Goal: Ask a question

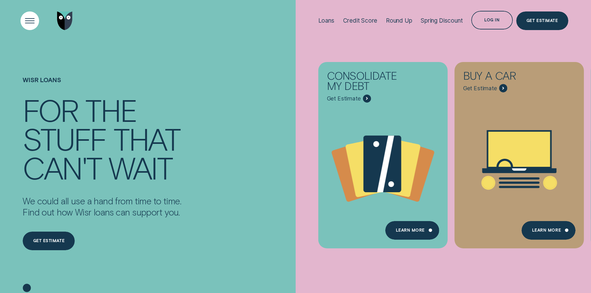
click at [25, 24] on div "Open Menu" at bounding box center [29, 20] width 26 height 26
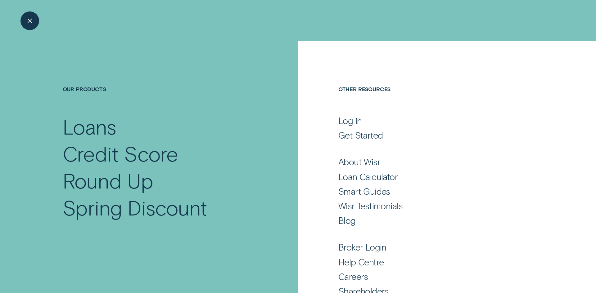
click at [343, 137] on div "Get Started" at bounding box center [360, 135] width 45 height 11
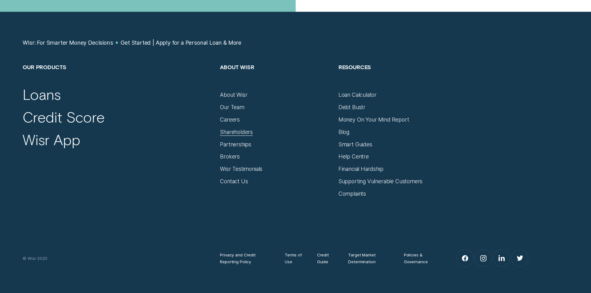
scroll to position [683, 0]
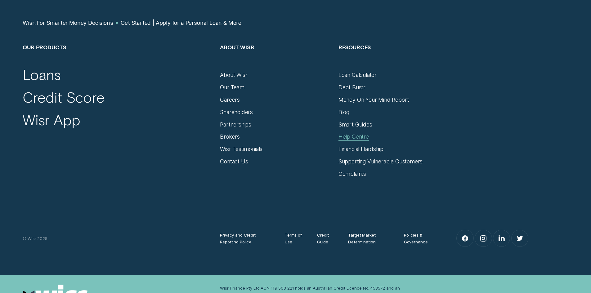
click at [349, 137] on div "Help Centre" at bounding box center [354, 136] width 30 height 7
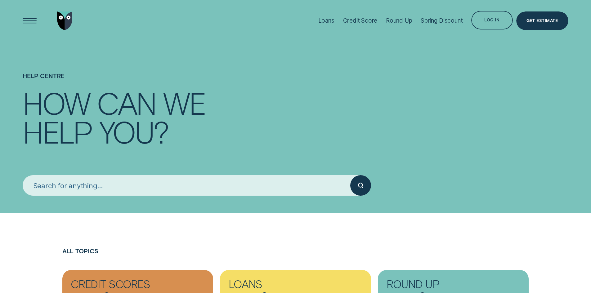
click at [115, 184] on input "search" at bounding box center [187, 185] width 328 height 21
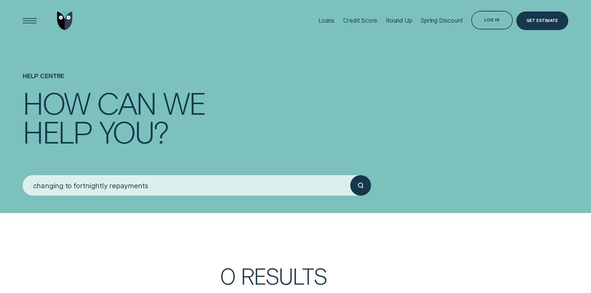
click at [350, 175] on button "submit" at bounding box center [360, 185] width 21 height 21
click at [365, 191] on div "submit" at bounding box center [360, 185] width 21 height 21
drag, startPoint x: 157, startPoint y: 185, endPoint x: 33, endPoint y: 182, distance: 124.5
click at [32, 183] on input "changing to fortnightly repayments" at bounding box center [187, 185] width 328 height 21
type input "direct debits"
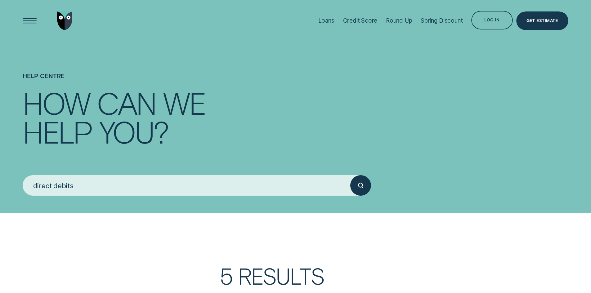
click at [350, 175] on button "submit" at bounding box center [360, 185] width 21 height 21
click at [359, 187] on circle "submit" at bounding box center [360, 185] width 4 height 4
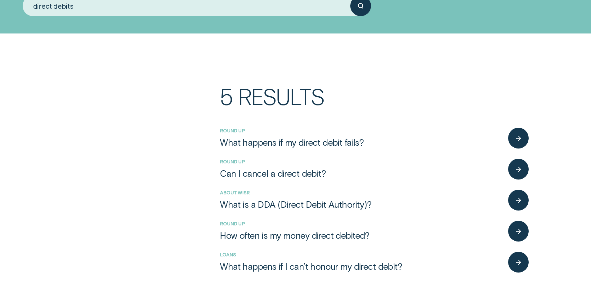
scroll to position [248, 0]
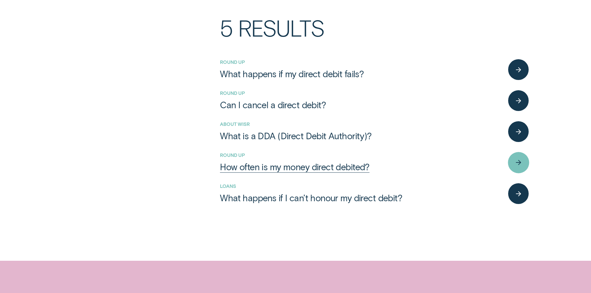
click at [522, 165] on div "button" at bounding box center [518, 162] width 21 height 21
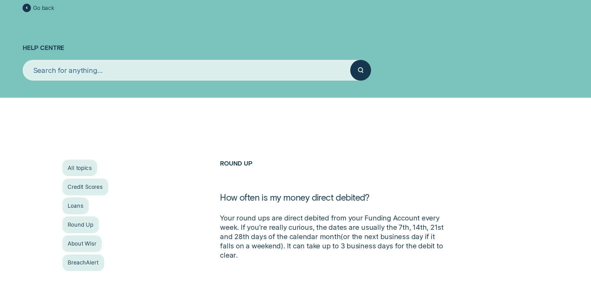
scroll to position [31, 0]
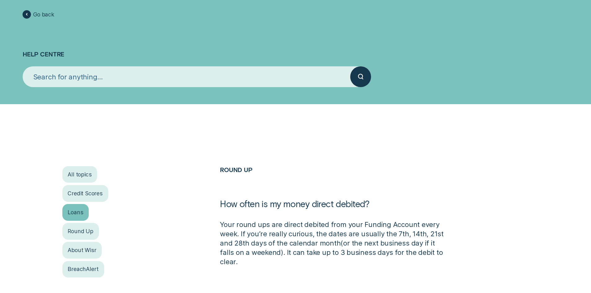
click at [74, 216] on div "Loans" at bounding box center [75, 212] width 27 height 16
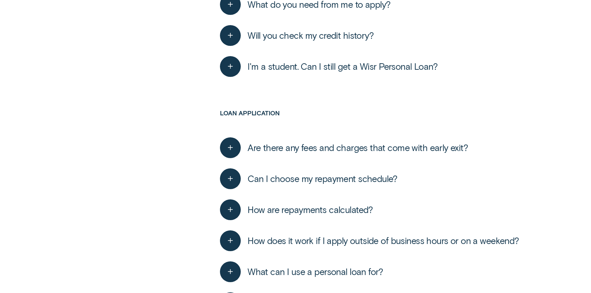
scroll to position [621, 0]
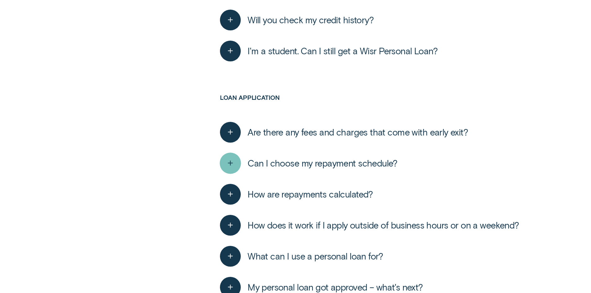
click at [228, 165] on icon "button" at bounding box center [230, 164] width 11 height 10
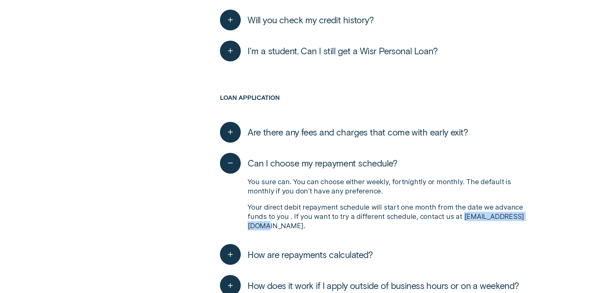
drag, startPoint x: 320, startPoint y: 228, endPoint x: 246, endPoint y: 228, distance: 74.2
click at [246, 228] on div "You sure can. You can choose either weekly, fortnightly or monthly. The default…" at bounding box center [374, 204] width 309 height 60
copy p "contact@wisr.com.au."
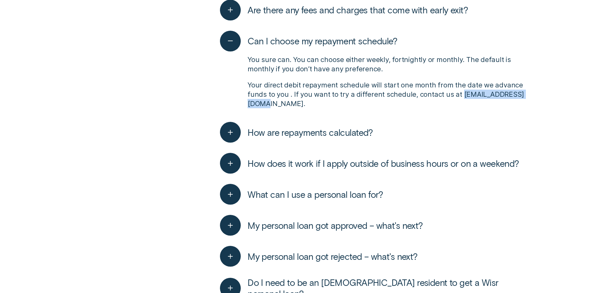
scroll to position [745, 0]
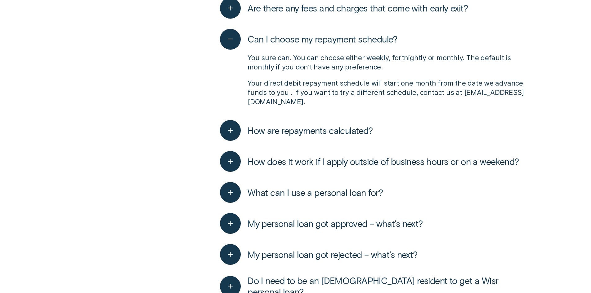
click at [435, 190] on div "What can I use a personal loan for? It's called a personal loan for a reason! W…" at bounding box center [374, 192] width 309 height 31
